Goal: Check status: Check status

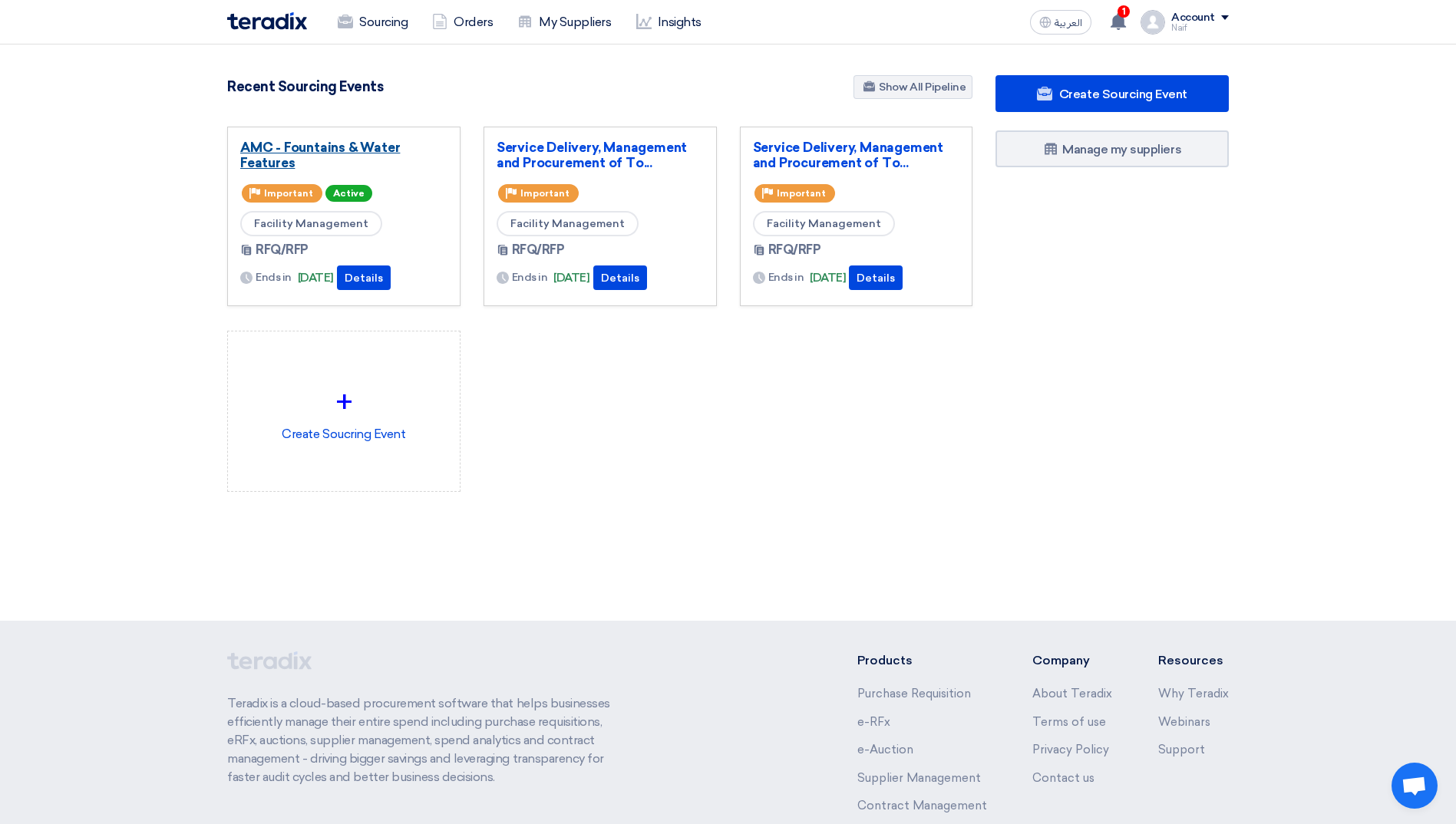
click at [315, 148] on link "AMC - Fountains & Water Features" at bounding box center [344, 155] width 208 height 30
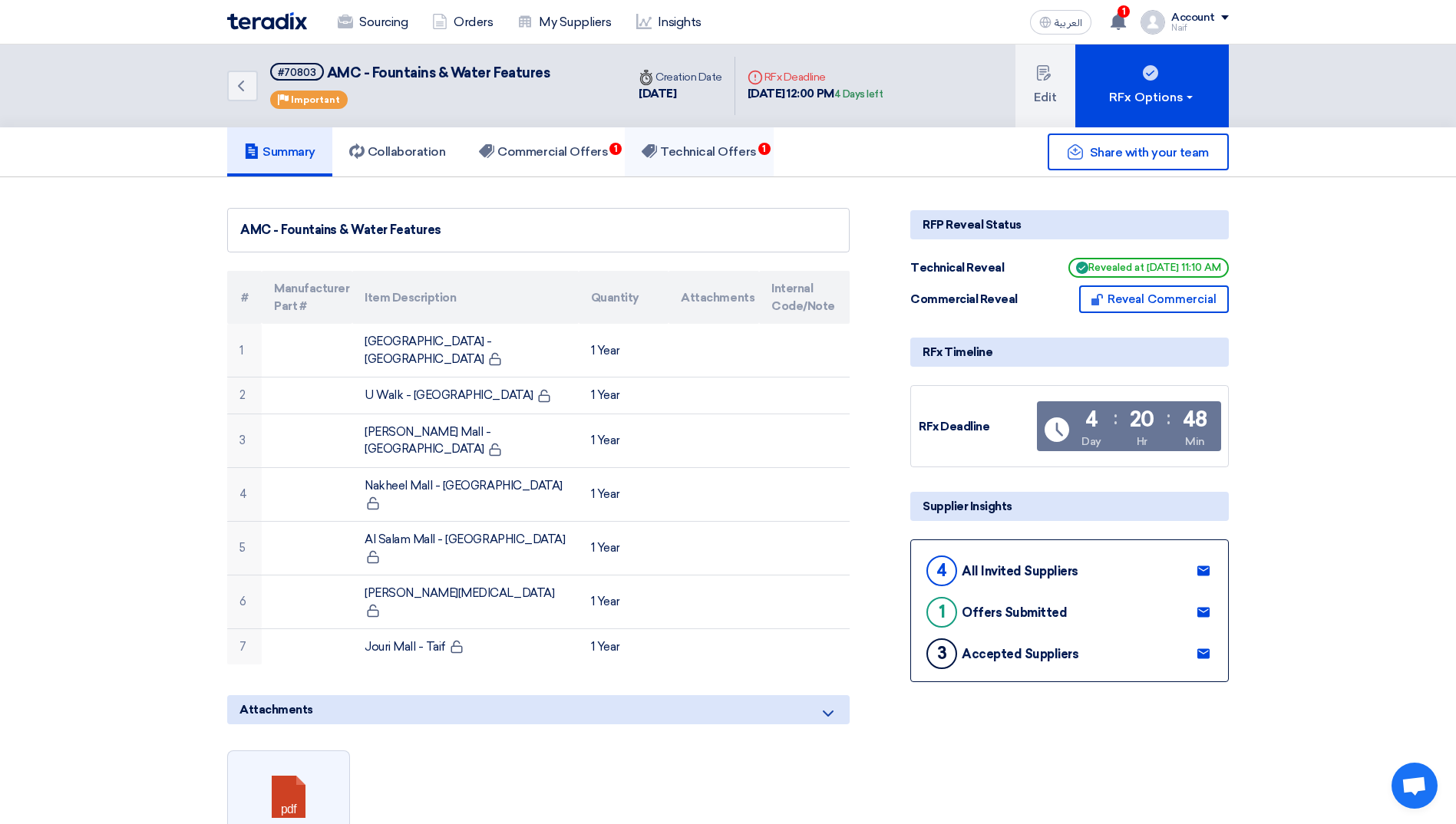
click at [671, 151] on h5 "Technical Offers 1" at bounding box center [699, 152] width 115 height 16
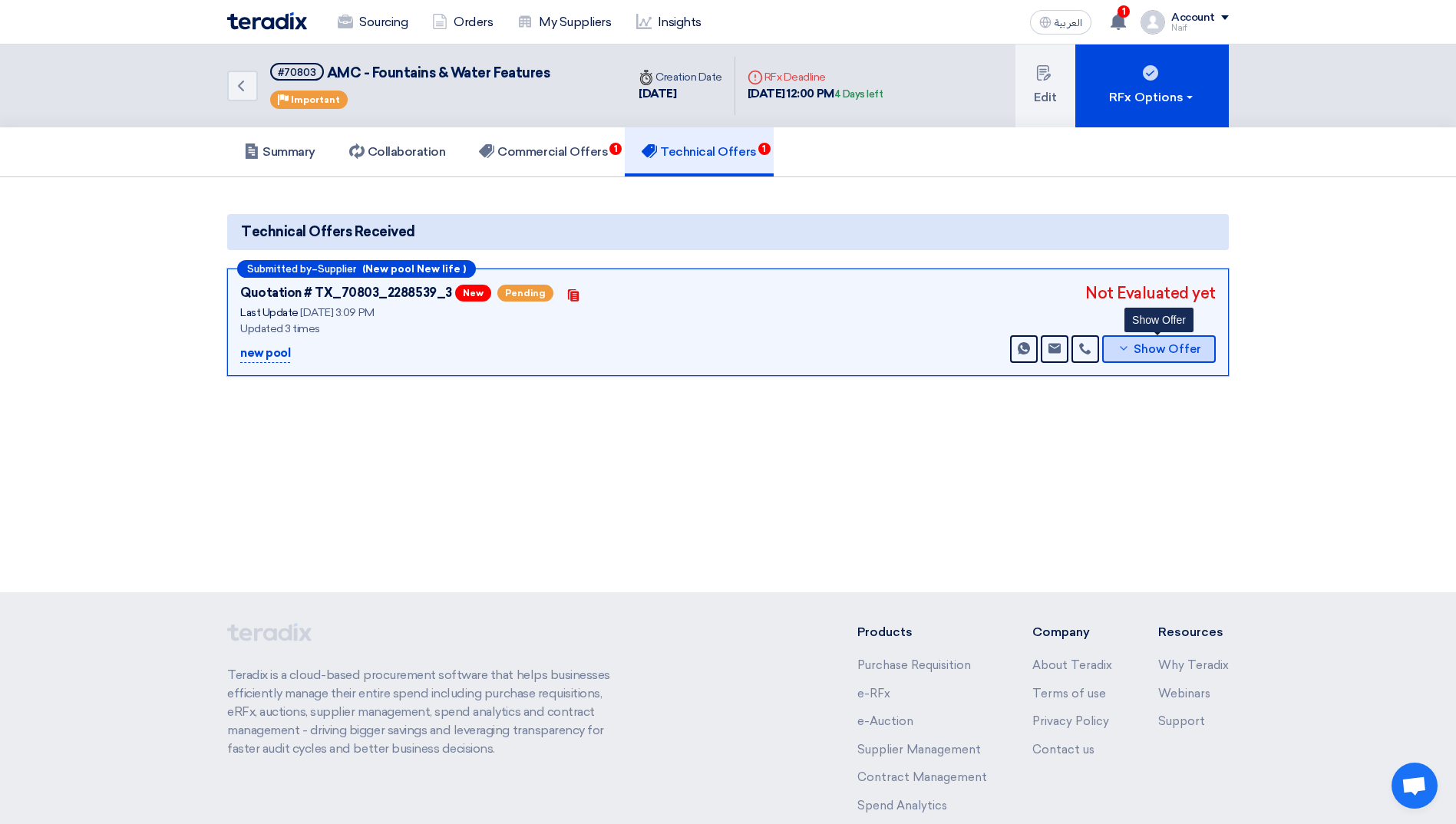
click at [715, 350] on span "Show Offer" at bounding box center [1167, 349] width 68 height 12
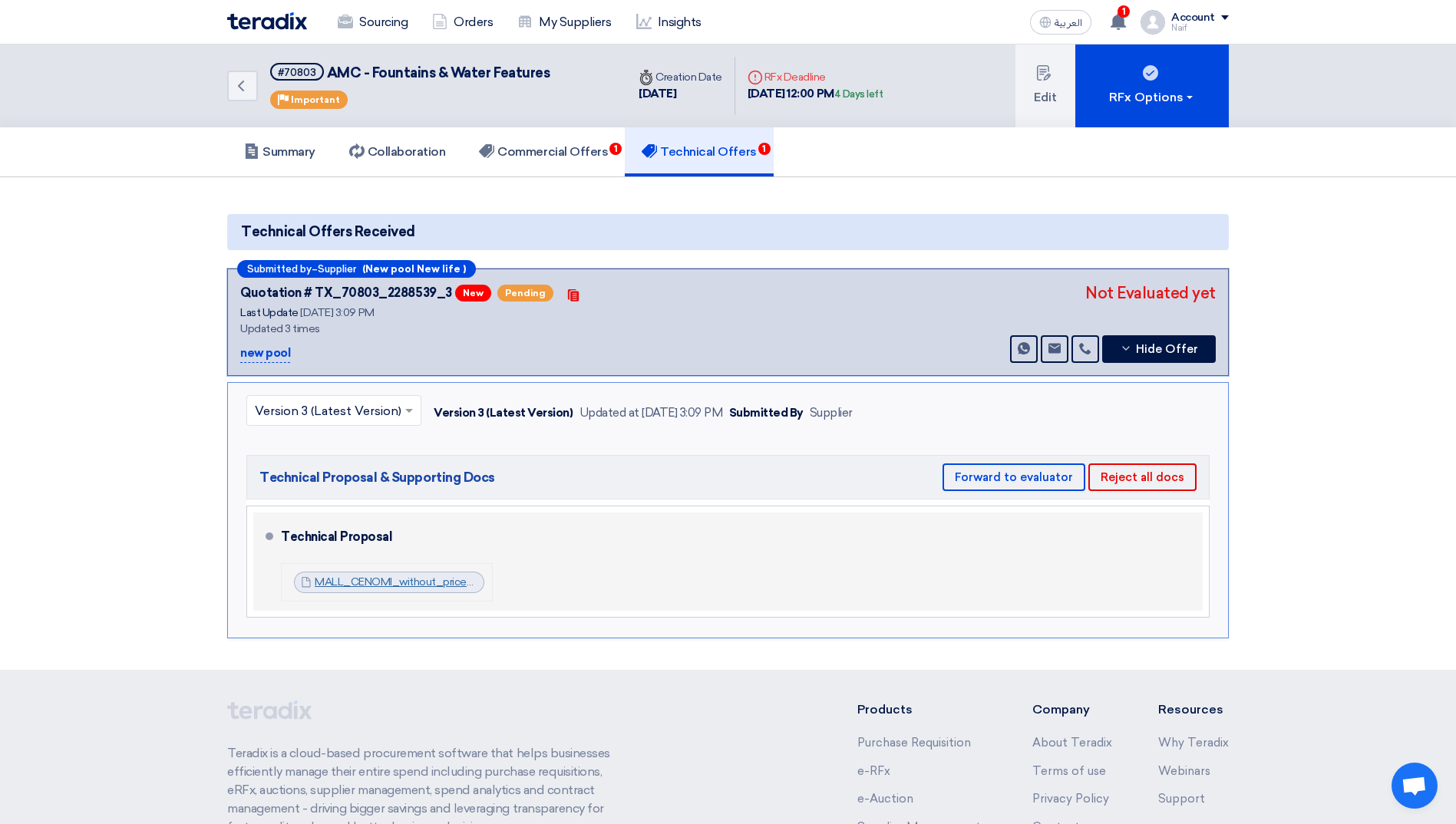
click at [381, 379] on link "MALL_CENOMI_without_price_1755605250714.pdf" at bounding box center [442, 581] width 255 height 13
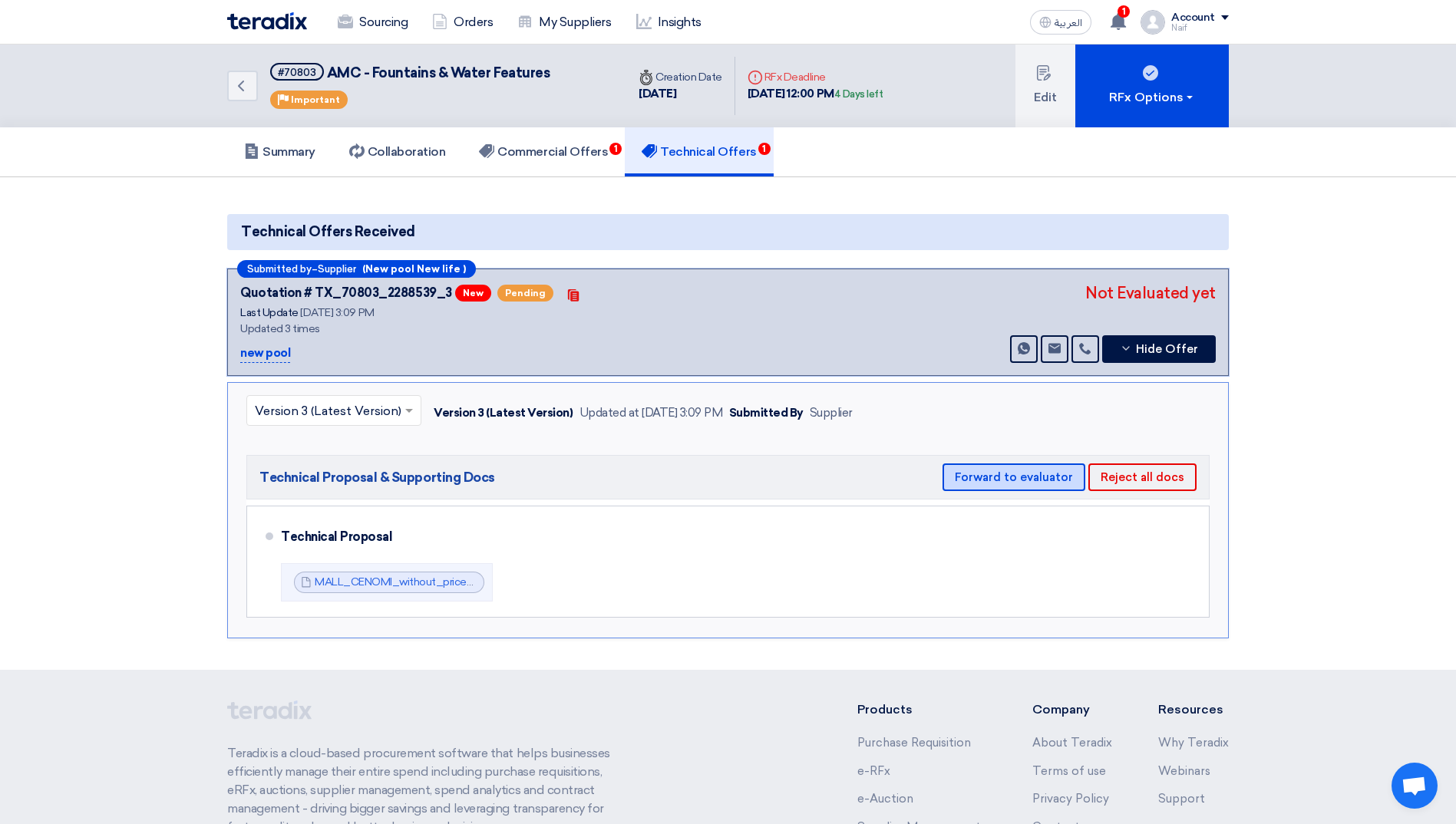
click at [715, 379] on button "Forward to evaluator" at bounding box center [1014, 478] width 143 height 27
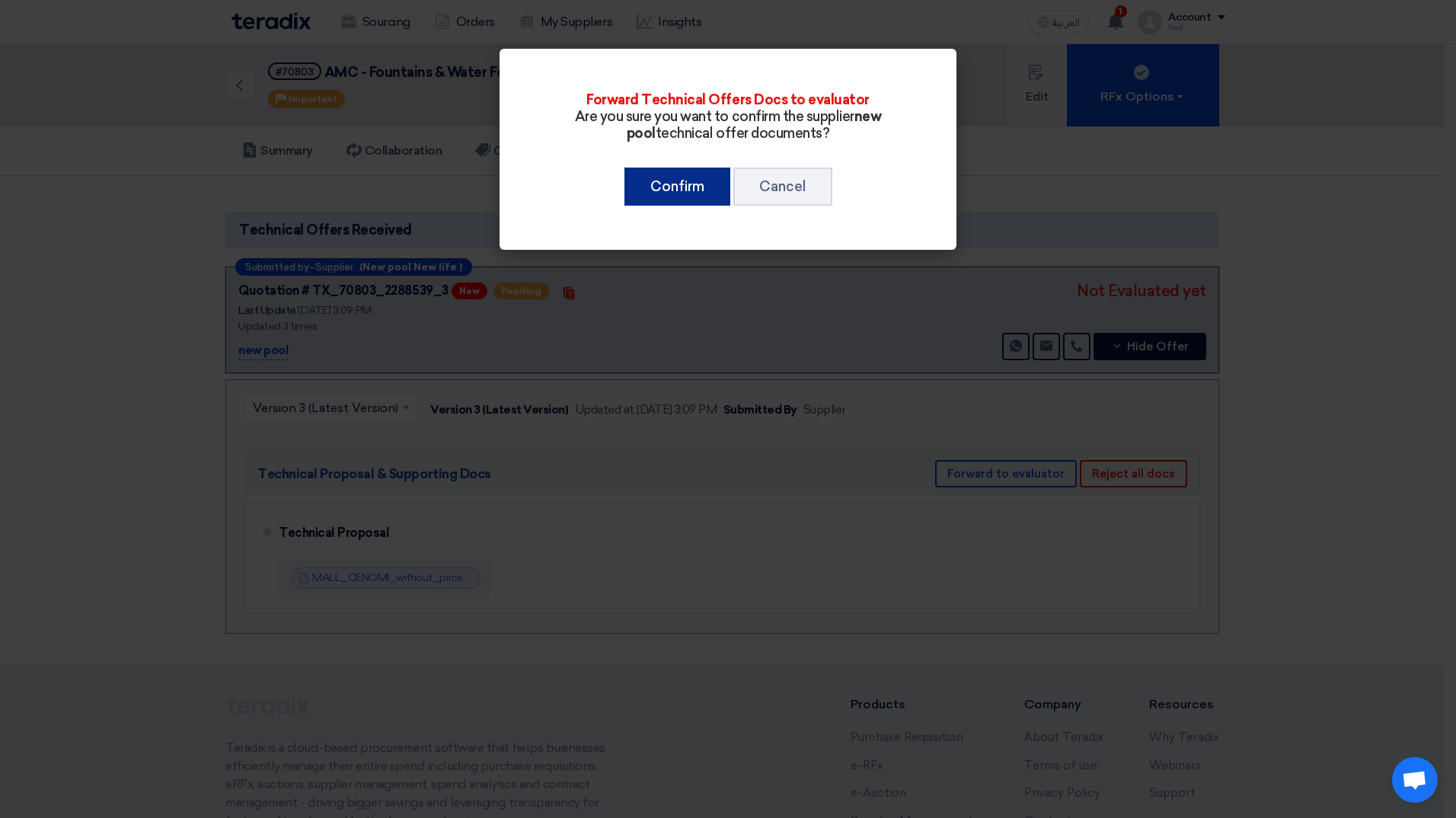
click at [689, 193] on button "Confirm" at bounding box center [677, 187] width 106 height 38
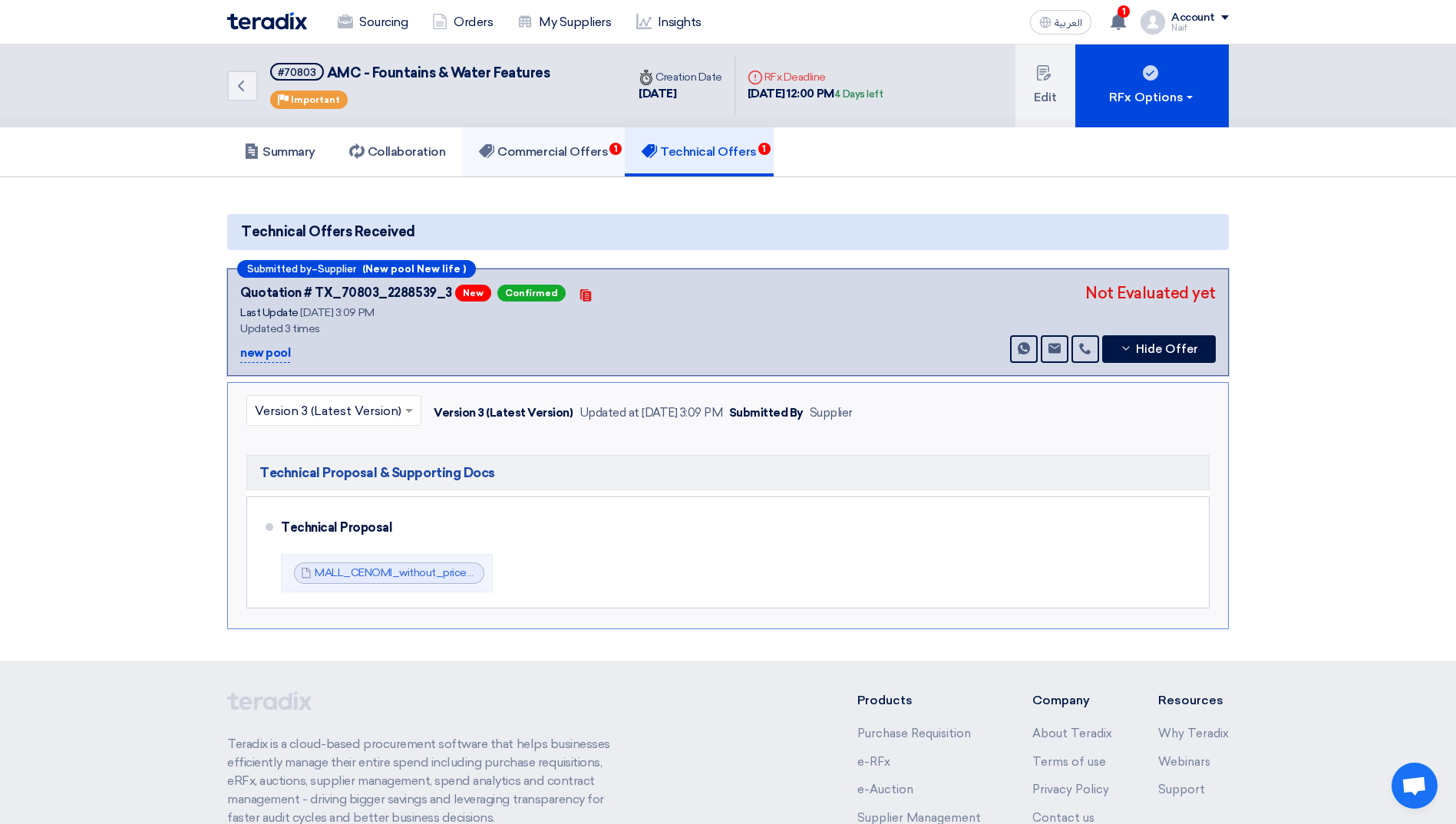
click at [582, 161] on link "Commercial Offers 1" at bounding box center [543, 152] width 163 height 49
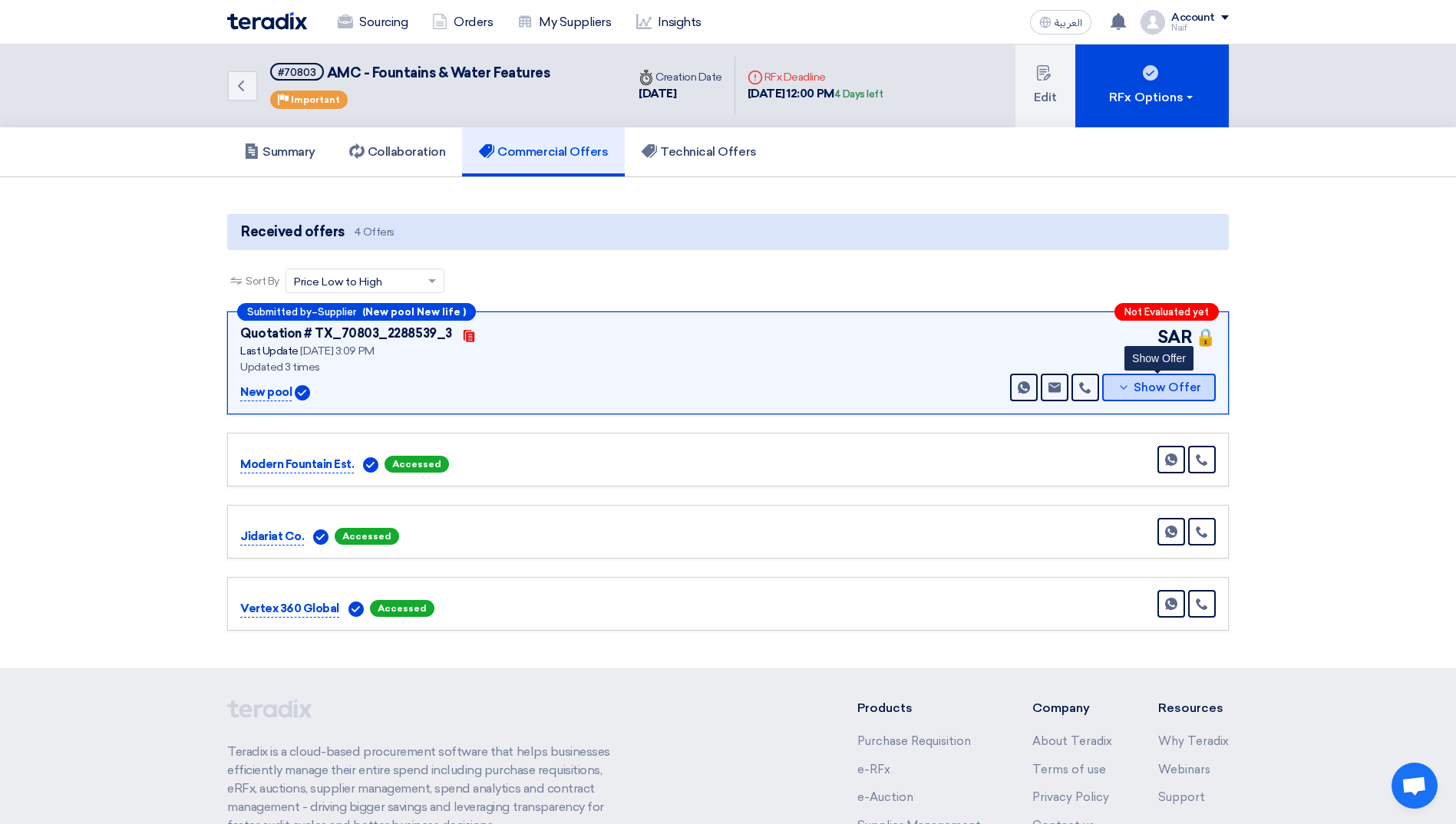
click at [715, 379] on span "Show Offer" at bounding box center [1167, 388] width 68 height 12
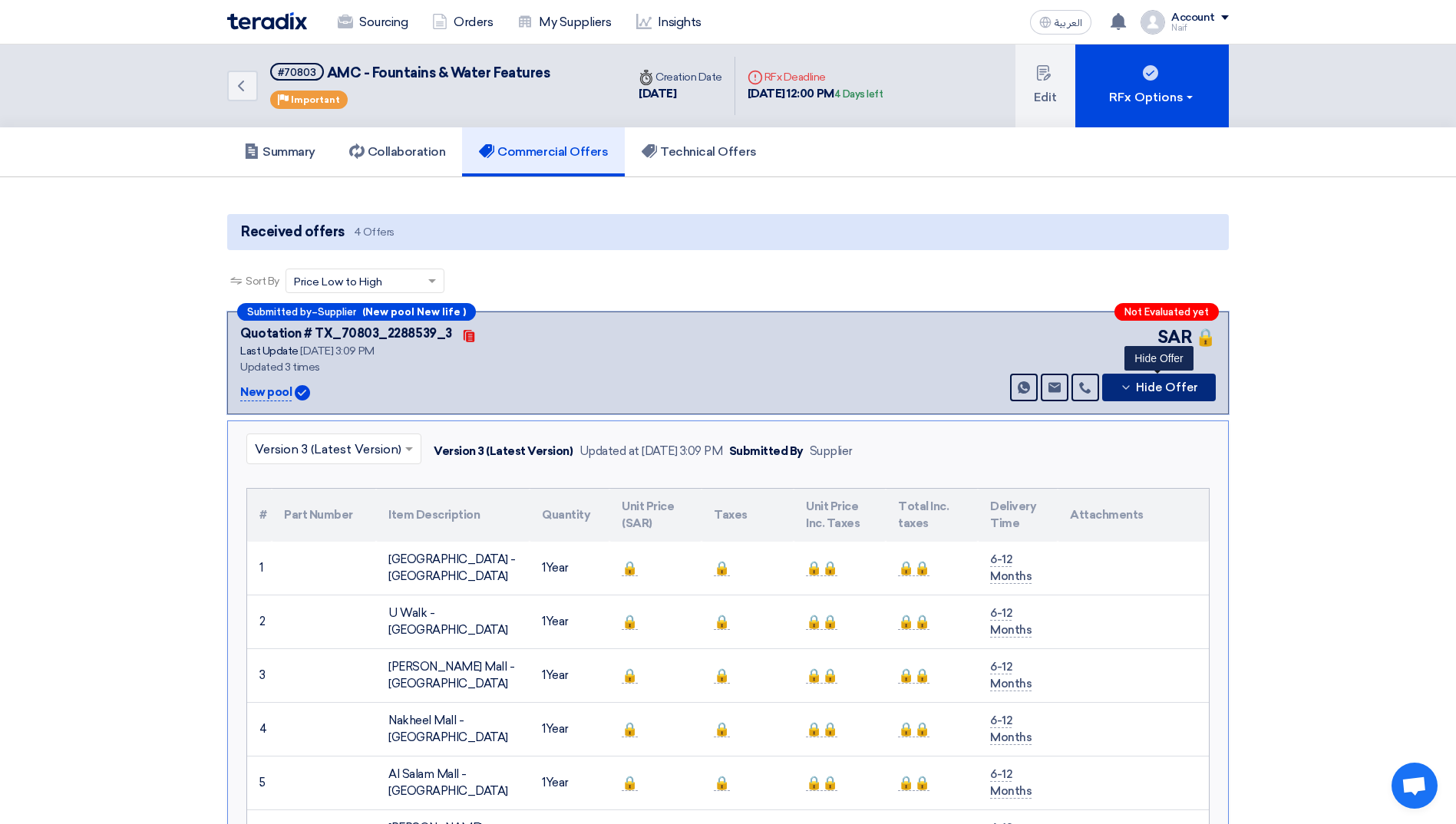
click at [715, 379] on button "Hide Offer" at bounding box center [1159, 388] width 114 height 27
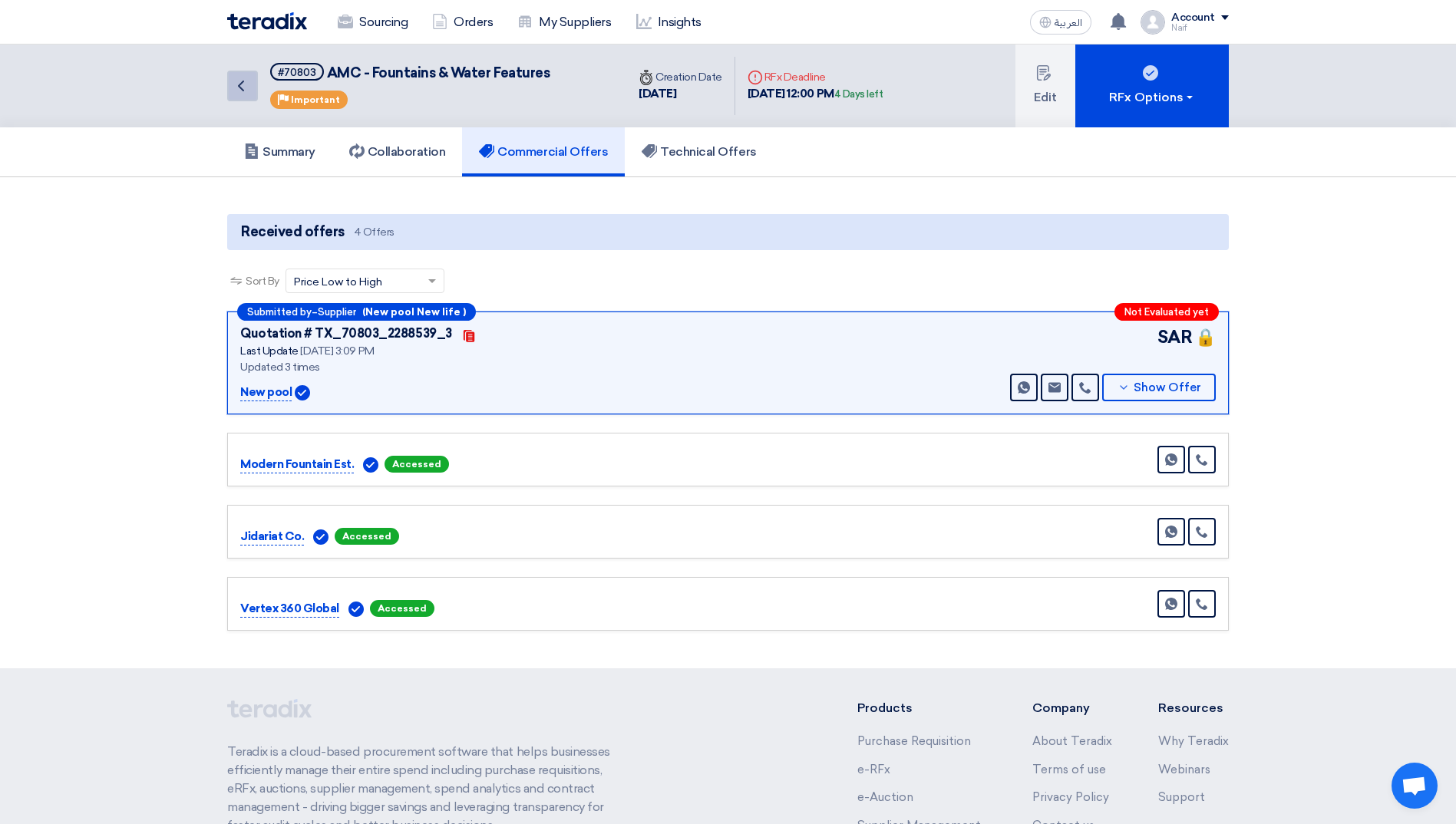
click at [232, 86] on icon "Back" at bounding box center [241, 85] width 19 height 19
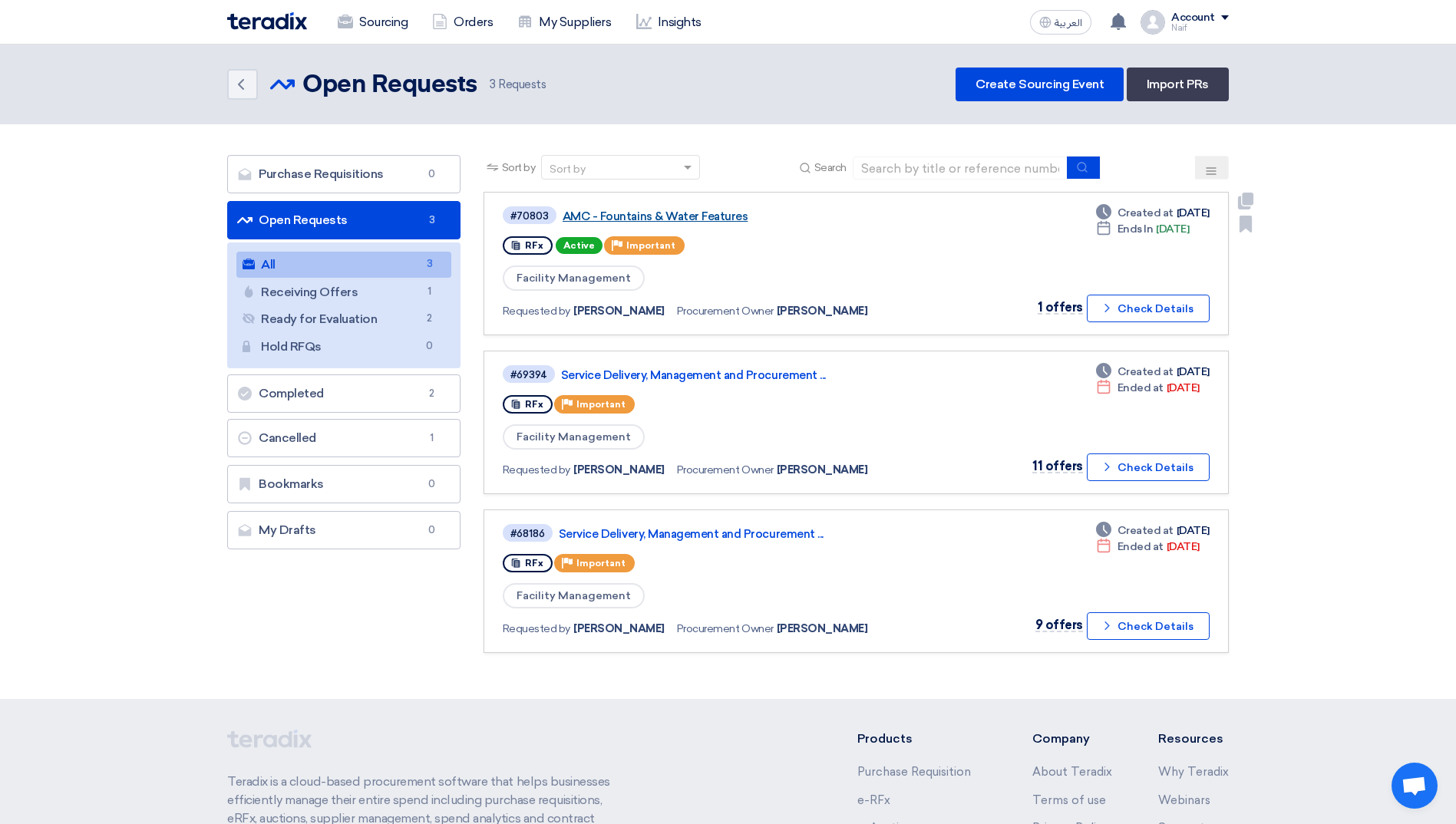
click at [712, 216] on link "AMC - Fountains & Water Features" at bounding box center [755, 216] width 384 height 14
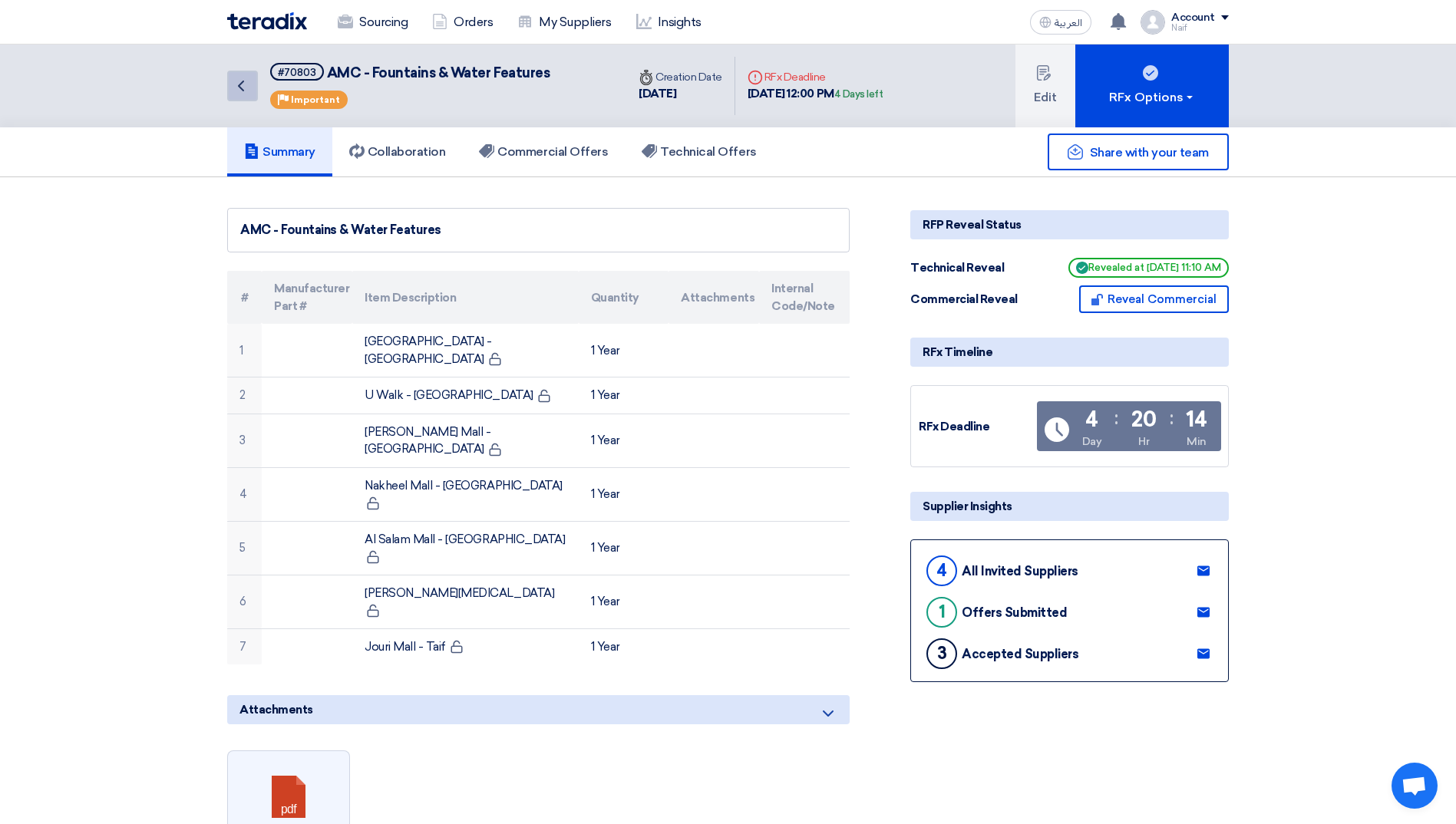
click at [249, 81] on icon "Back" at bounding box center [241, 85] width 19 height 19
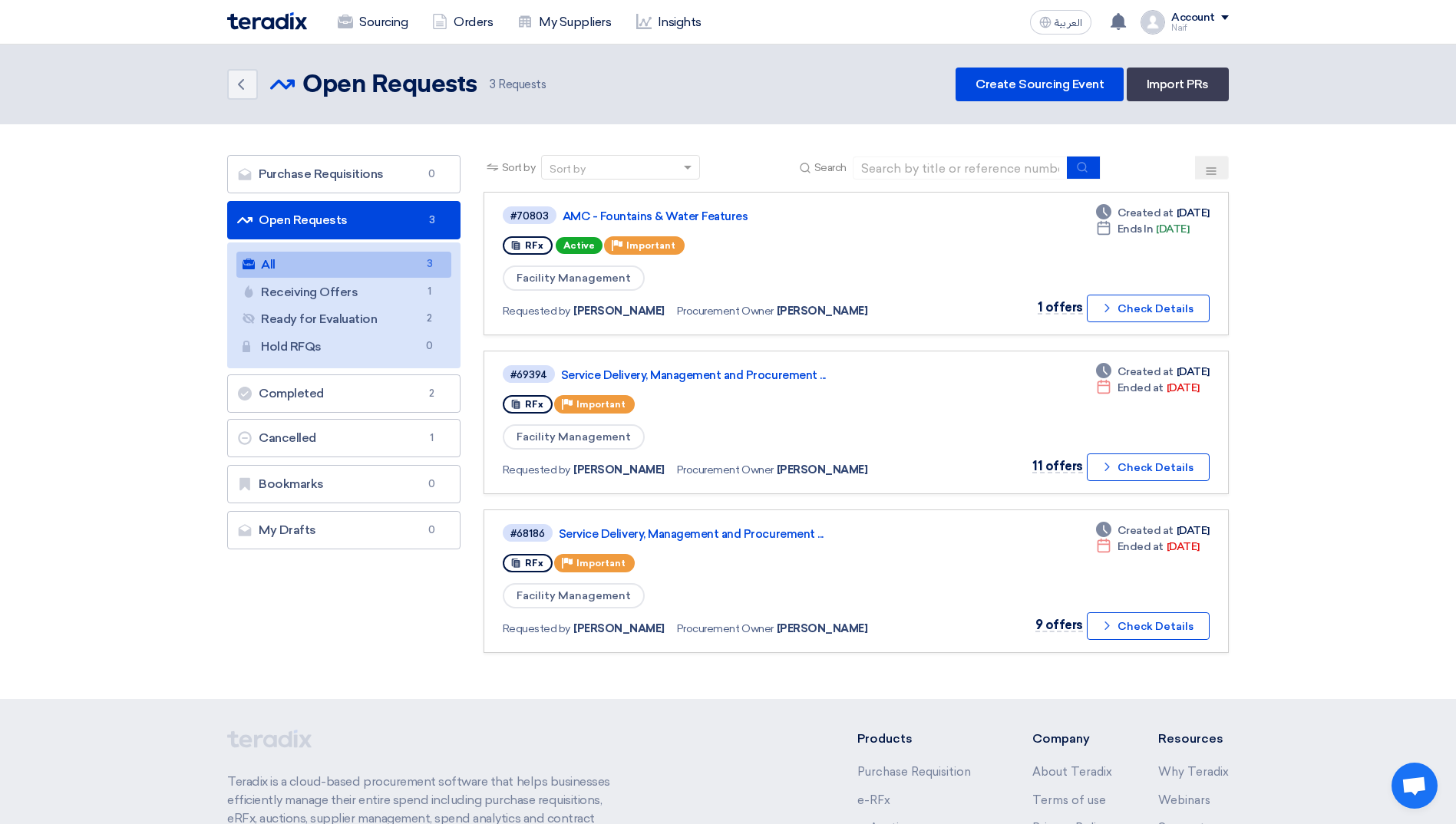
click at [67, 288] on section "Purchase Requisitions Purchase Requisitions 0 Open Requests Open Requests 3 All…" at bounding box center [728, 411] width 1456 height 574
click at [236, 88] on icon "Back" at bounding box center [241, 84] width 19 height 19
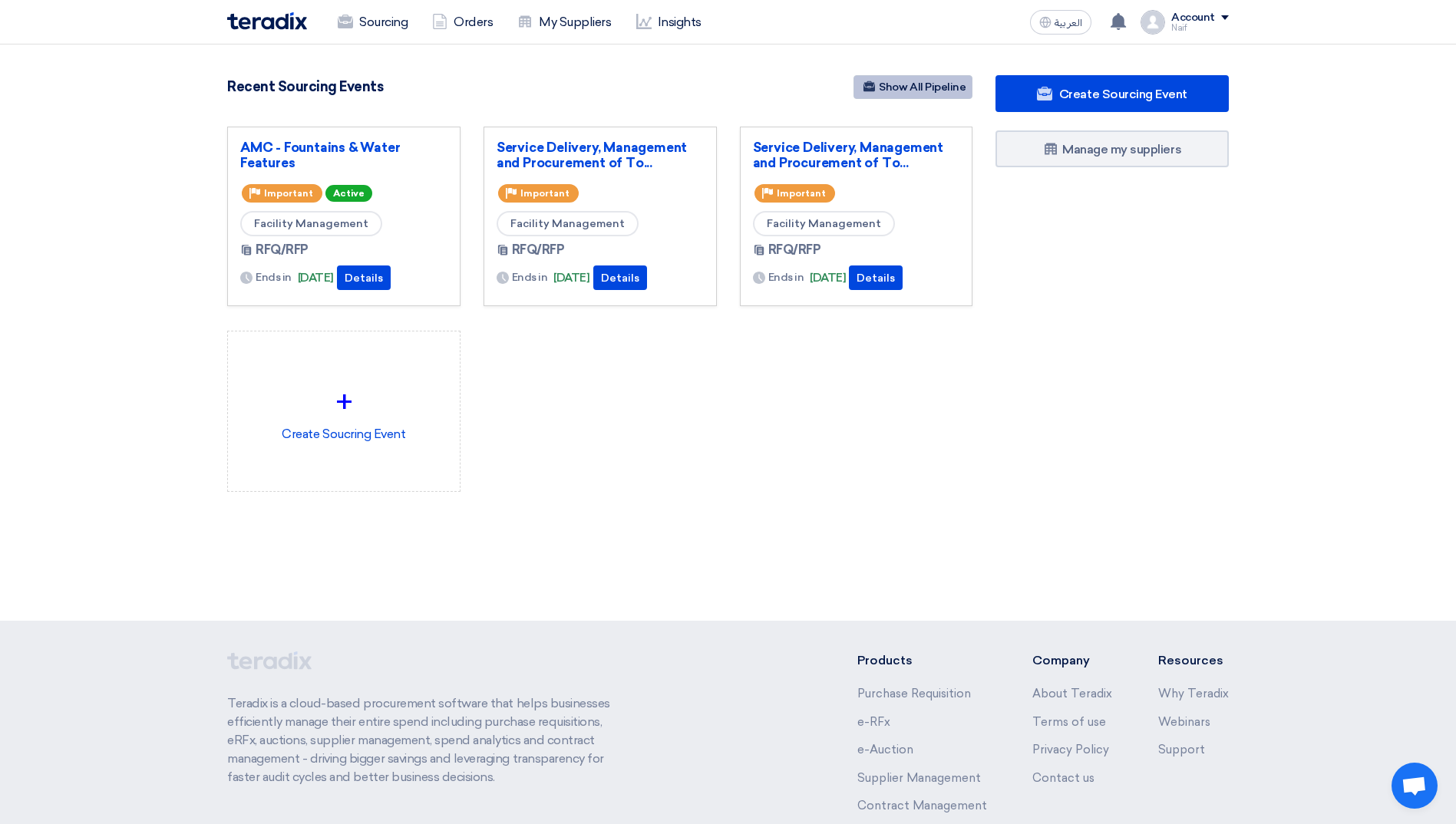
click at [715, 85] on link "Show All Pipeline" at bounding box center [914, 87] width 119 height 23
